Goal: Information Seeking & Learning: Learn about a topic

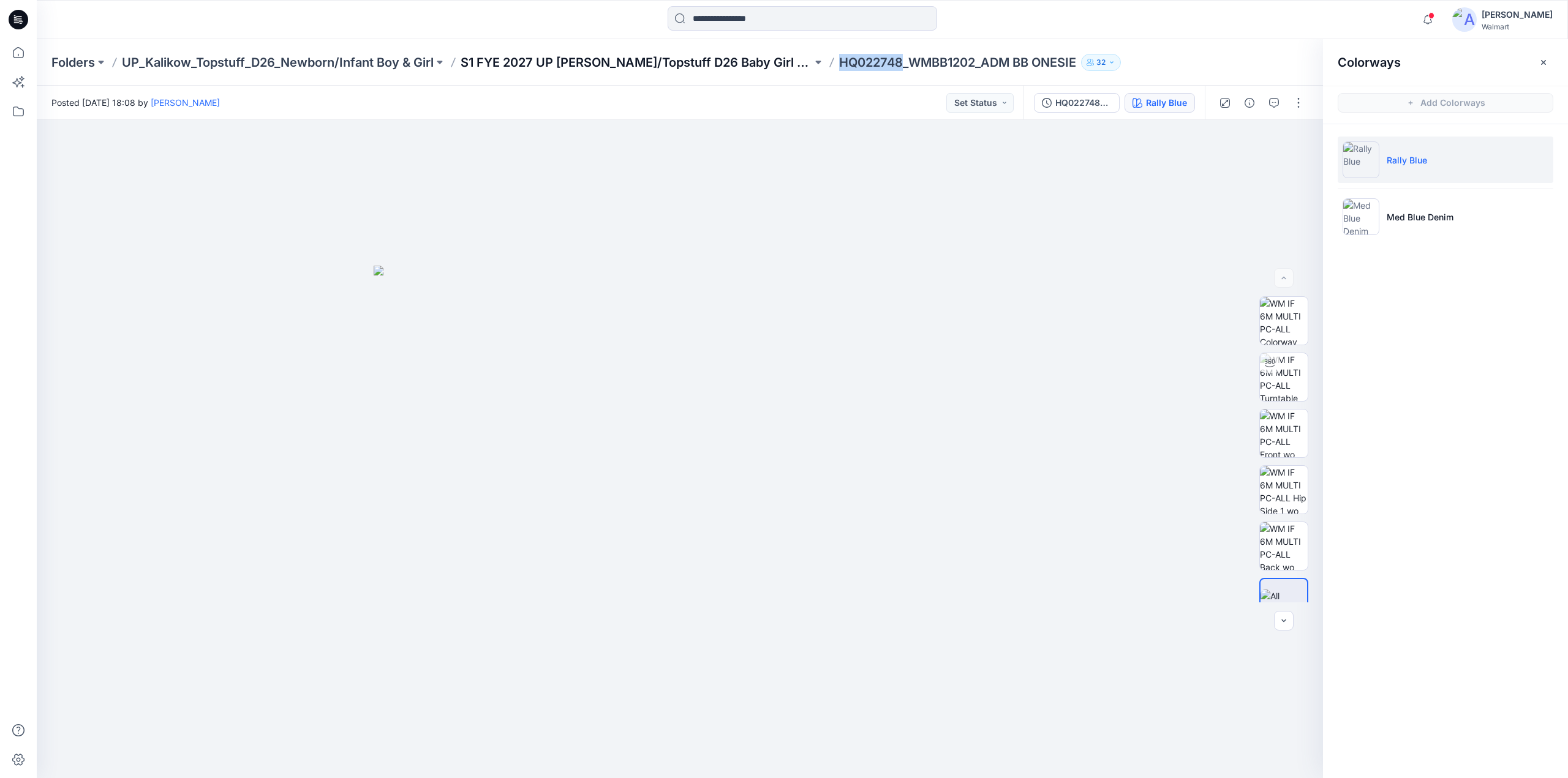
click at [594, 64] on p "S1 FYE 2027 UP [PERSON_NAME]/Topstuff D26 Baby Girl & Boy" at bounding box center [636, 62] width 351 height 17
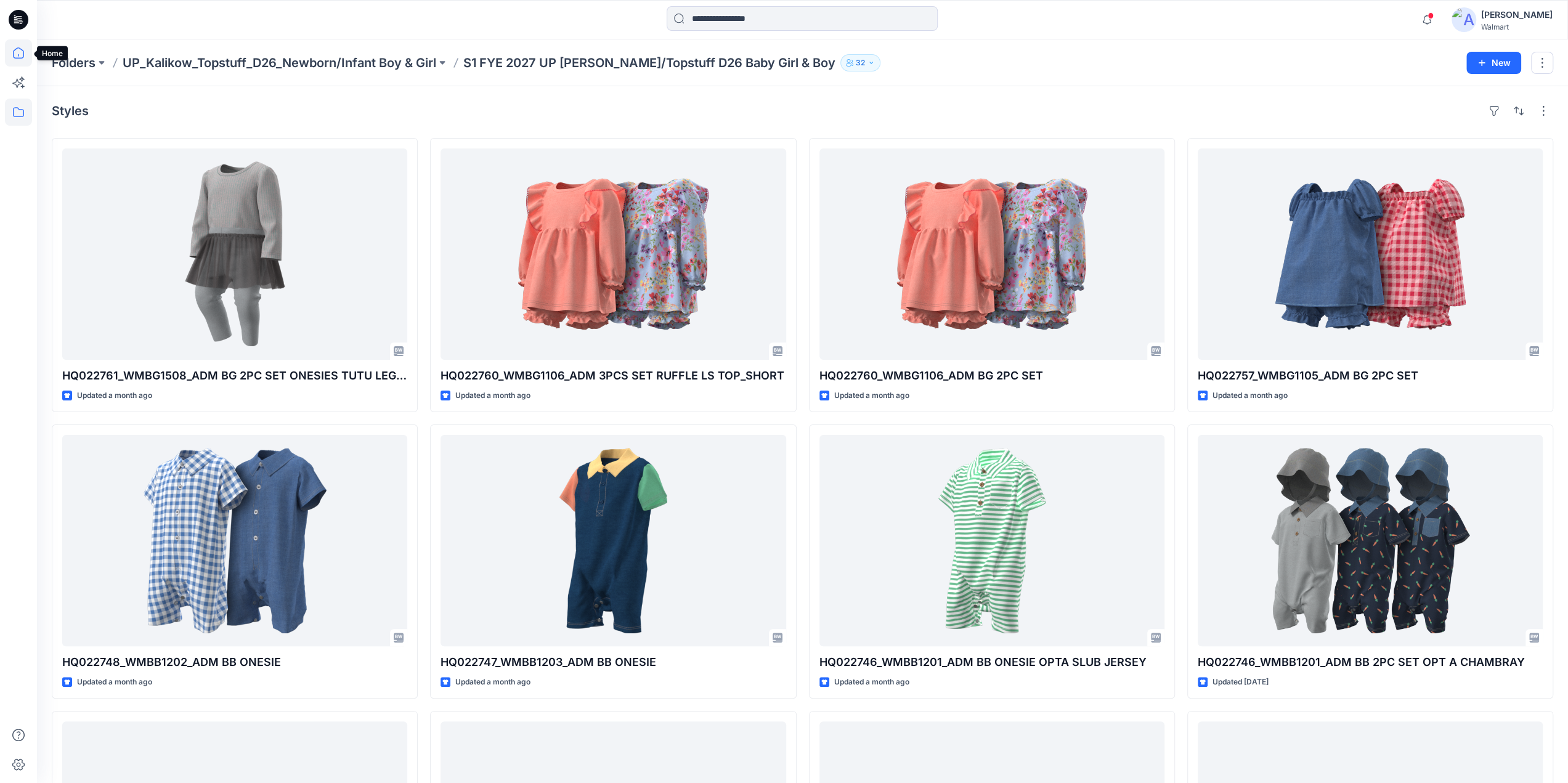
click at [19, 53] on icon at bounding box center [19, 53] width 27 height 27
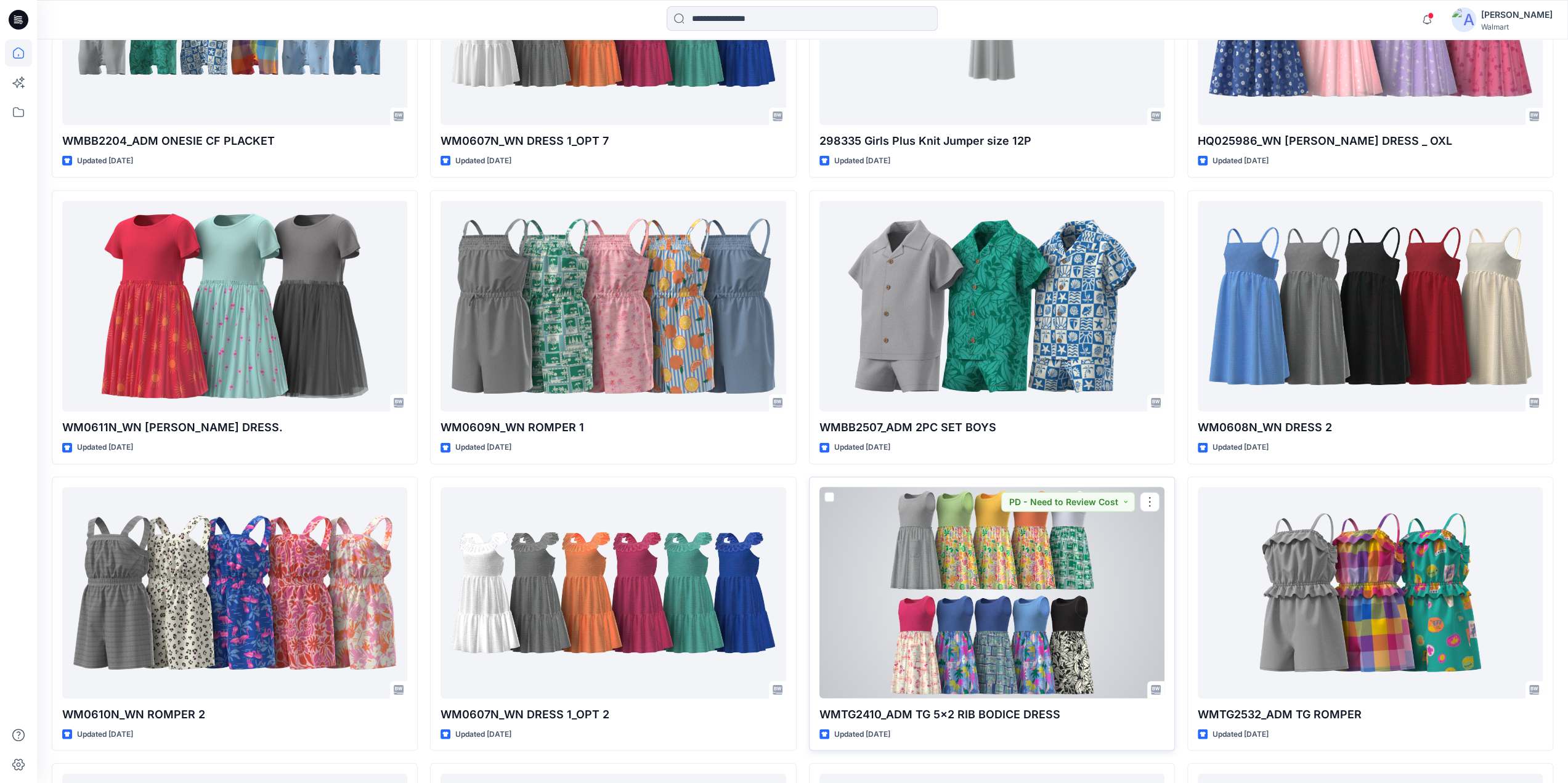
scroll to position [4036, 0]
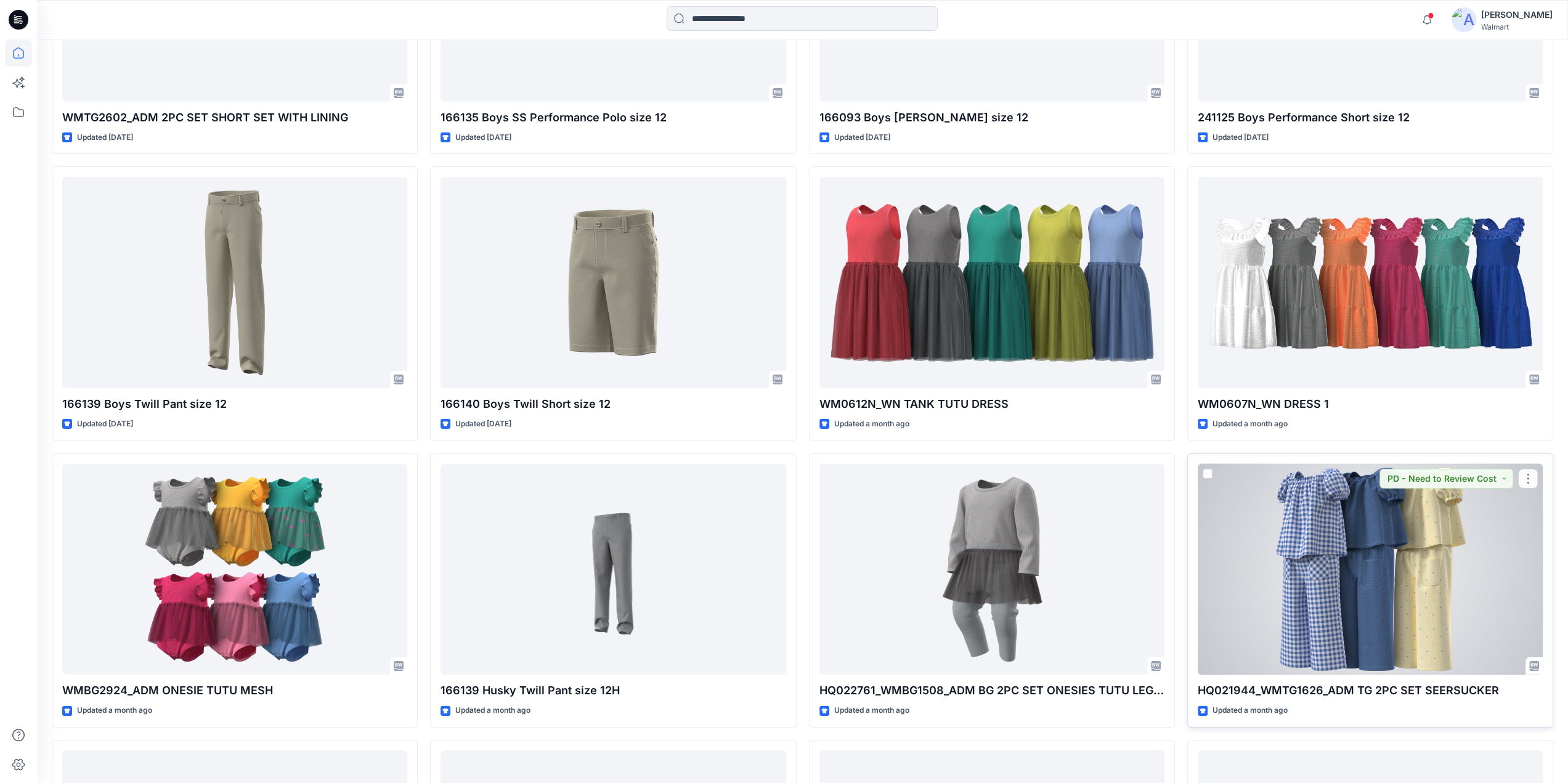
click at [1397, 577] on div at bounding box center [1370, 569] width 345 height 211
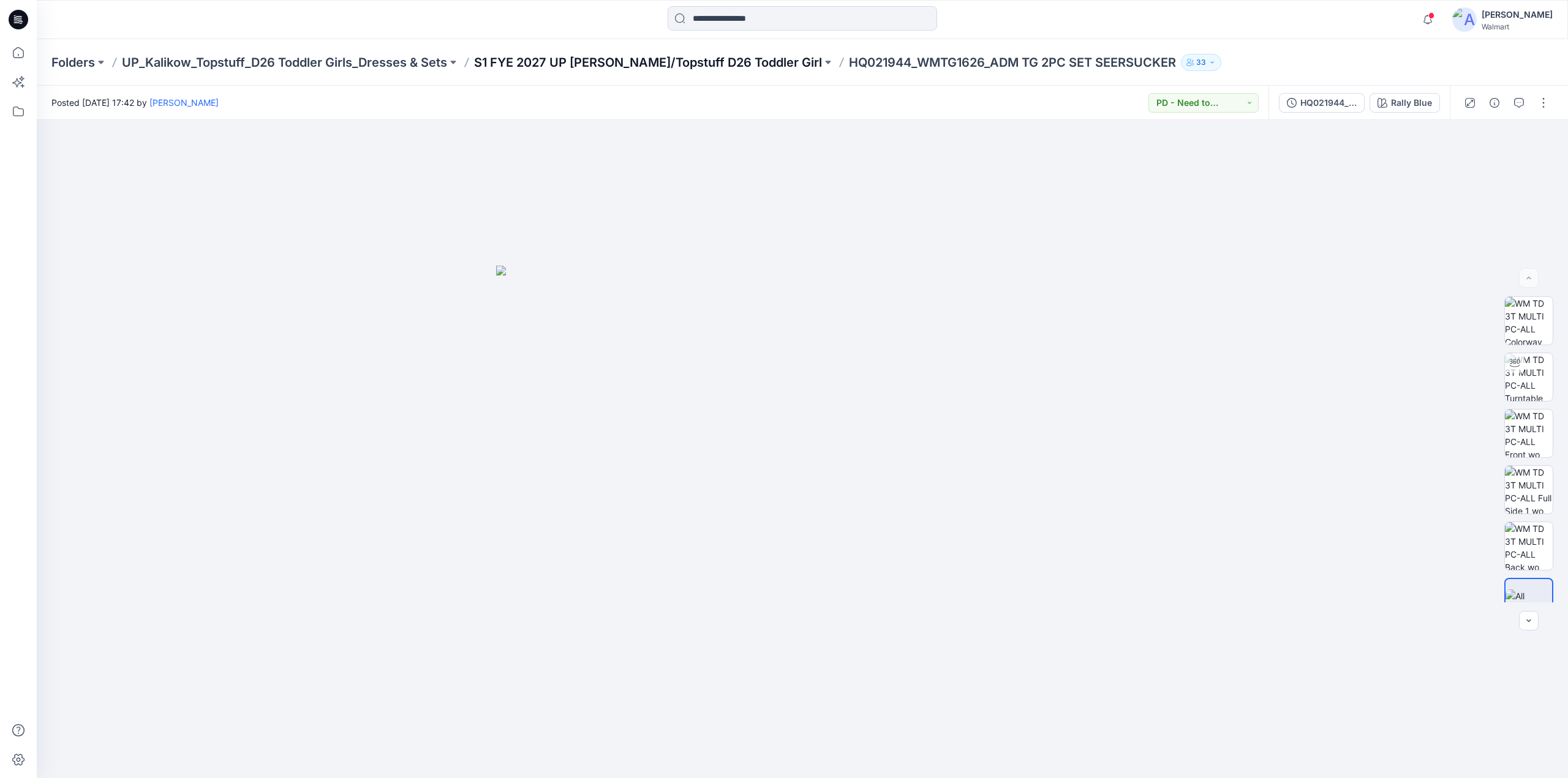
click at [649, 57] on p "S1 FYE 2027 UP [PERSON_NAME]/Topstuff D26 Toddler Girl" at bounding box center [648, 62] width 348 height 17
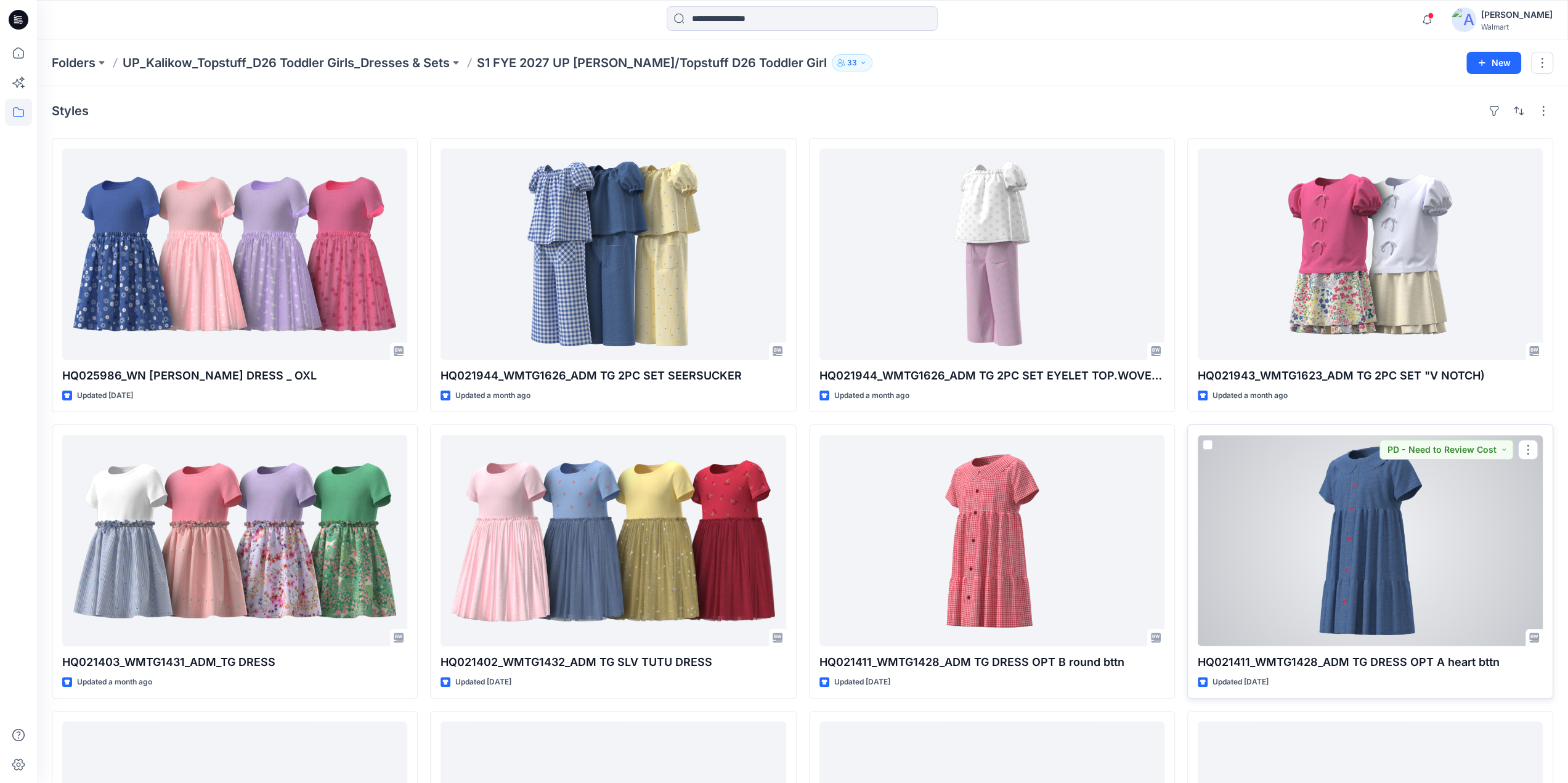
click at [1390, 494] on div at bounding box center [1370, 541] width 345 height 211
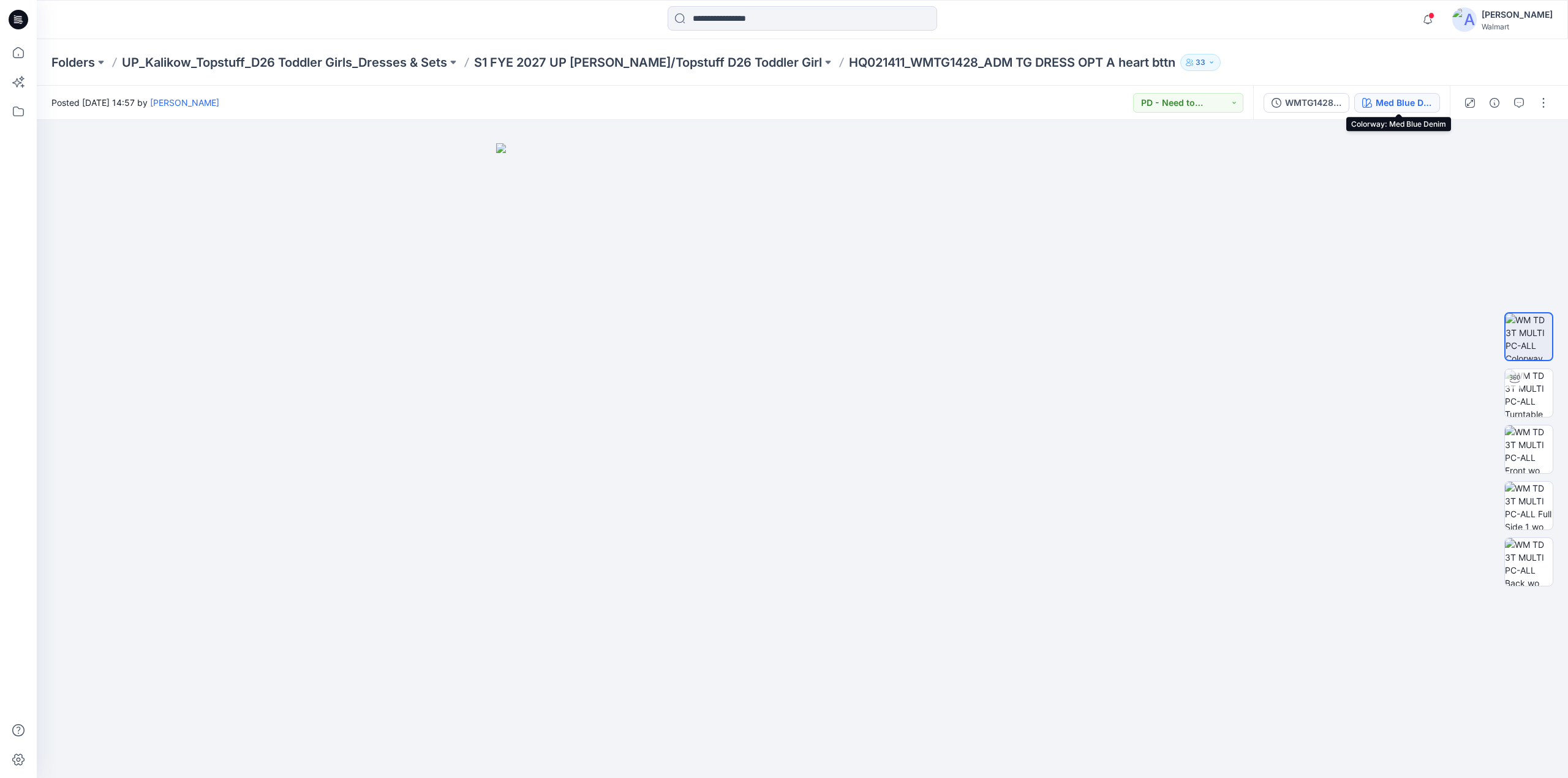
click at [1378, 100] on div "Med Blue Denim" at bounding box center [1404, 103] width 57 height 14
